Goal: Information Seeking & Learning: Learn about a topic

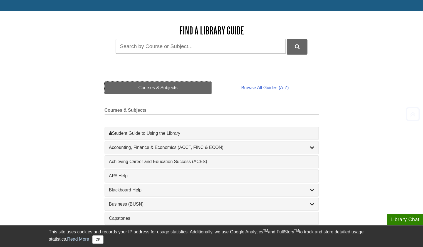
scroll to position [62, 0]
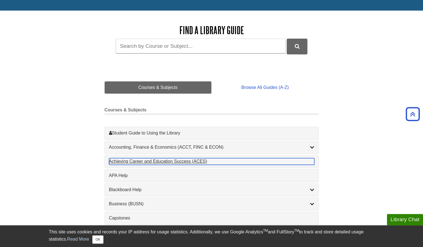
click at [170, 161] on div "Achieving Career and Education Success (ACES) , 1 guides" at bounding box center [211, 161] width 205 height 7
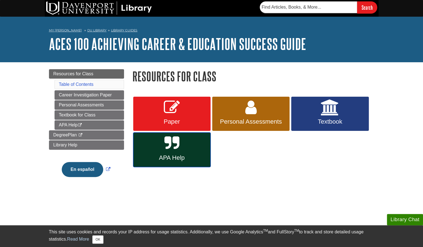
click at [184, 137] on link "APA Help" at bounding box center [171, 150] width 77 height 34
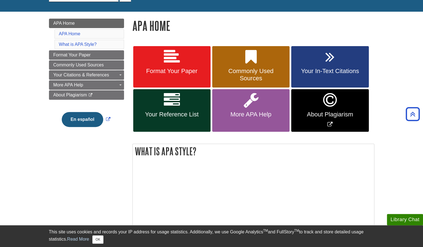
scroll to position [64, 0]
